Goal: Information Seeking & Learning: Learn about a topic

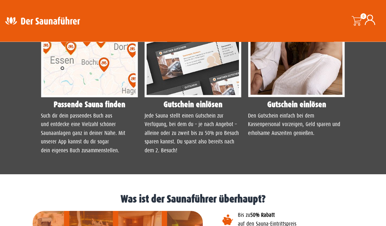
scroll to position [612, 0]
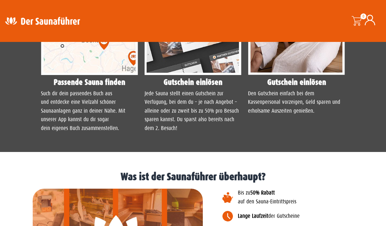
click at [55, 75] on img at bounding box center [89, 14] width 97 height 121
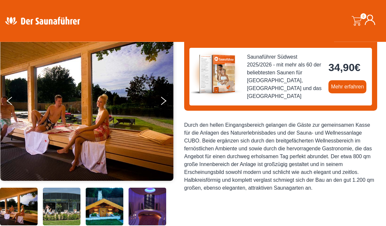
scroll to position [0, 0]
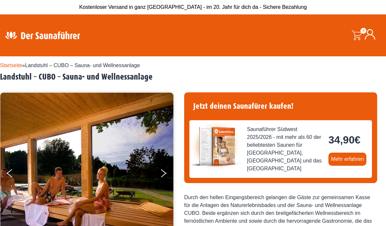
click at [14, 39] on img at bounding box center [42, 35] width 85 height 13
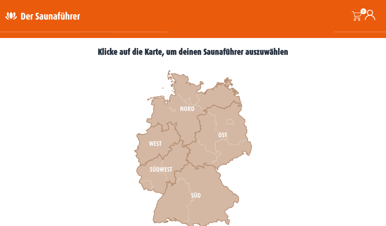
scroll to position [171, 0]
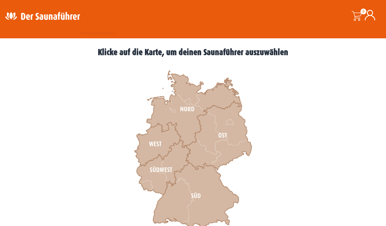
click at [158, 177] on icon at bounding box center [164, 167] width 54 height 54
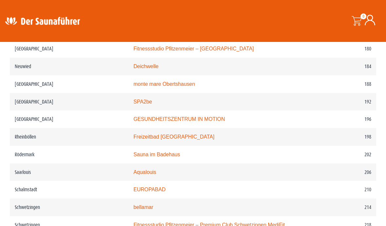
scroll to position [1126, 0]
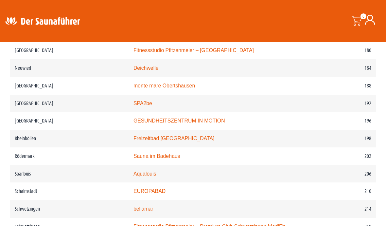
click at [133, 100] on link "SPA2be" at bounding box center [142, 103] width 19 height 6
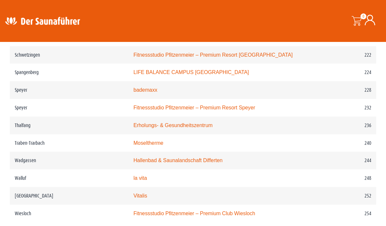
scroll to position [1316, 0]
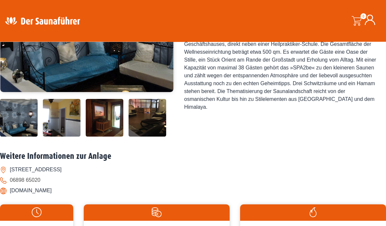
scroll to position [163, 0]
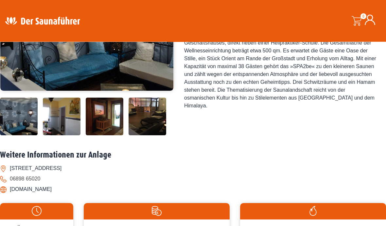
click at [61, 135] on img at bounding box center [62, 117] width 38 height 38
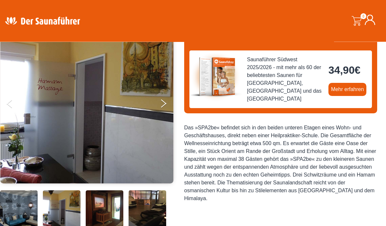
click at [167, 106] on button "Next" at bounding box center [167, 105] width 16 height 16
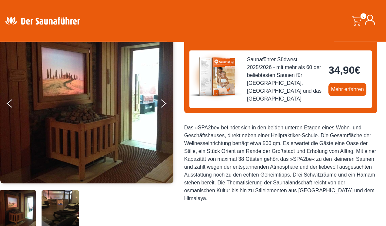
scroll to position [70, 0]
